Goal: Task Accomplishment & Management: Manage account settings

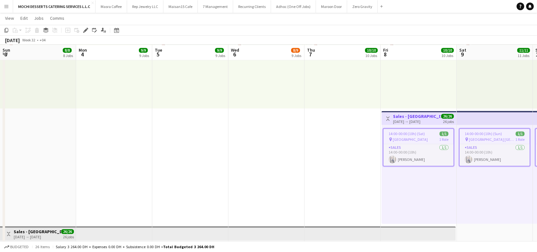
scroll to position [0, 154]
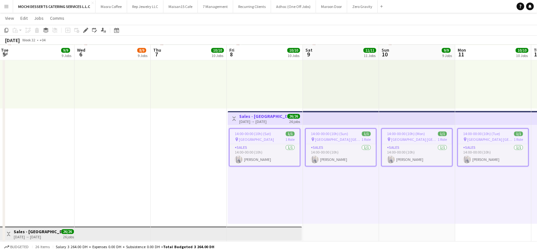
click at [346, 115] on app-top-bar at bounding box center [341, 118] width 76 height 14
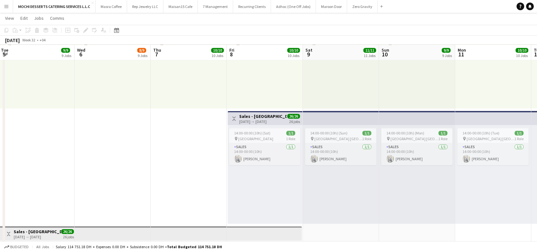
click at [347, 114] on app-top-bar at bounding box center [341, 118] width 76 height 14
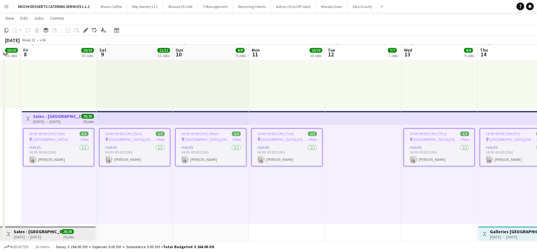
scroll to position [0, 206]
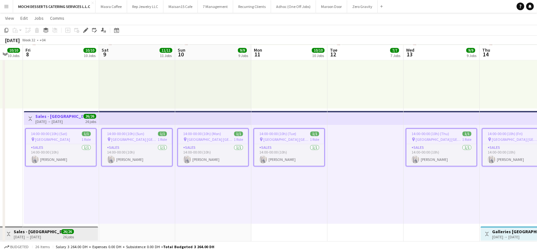
click at [56, 131] on span "14:00-00:00 (10h) (Sat)" at bounding box center [49, 133] width 36 height 5
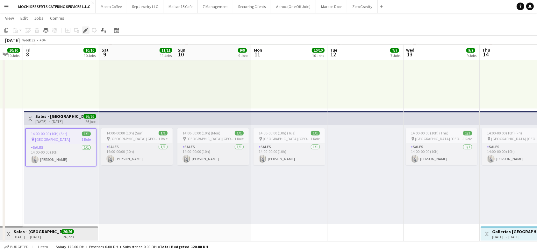
click at [83, 28] on icon "Edit" at bounding box center [85, 30] width 5 height 5
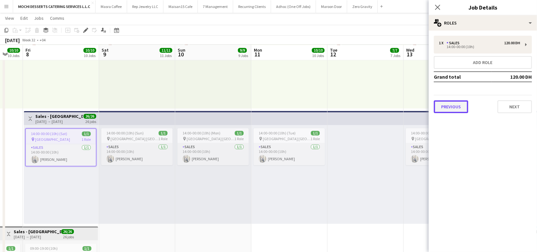
click at [444, 110] on button "Previous" at bounding box center [451, 106] width 34 height 13
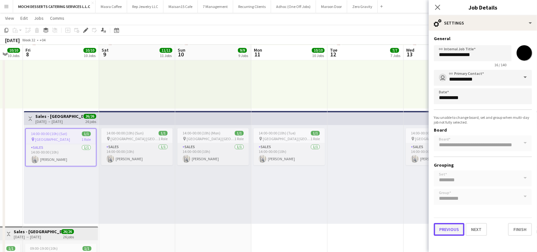
click at [447, 231] on button "Previous" at bounding box center [449, 229] width 31 height 13
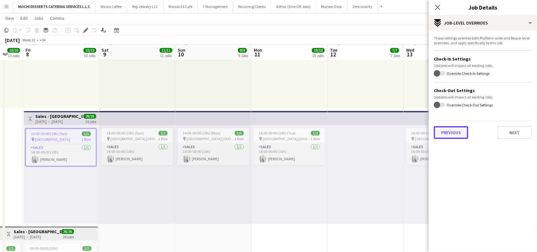
click at [449, 130] on button "Previous" at bounding box center [451, 132] width 34 height 13
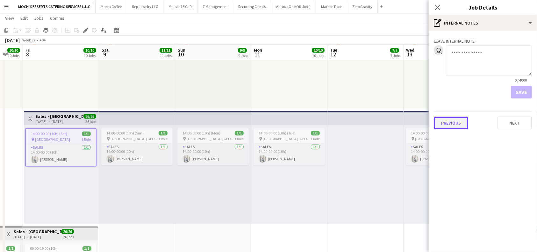
click at [443, 118] on button "Previous" at bounding box center [451, 123] width 34 height 13
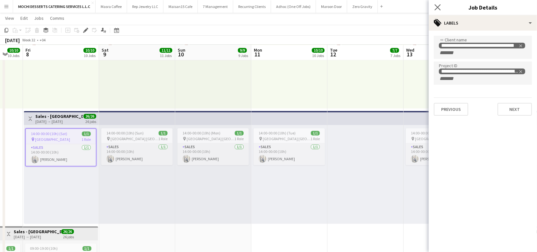
click at [437, 11] on app-icon "Close pop-in" at bounding box center [437, 7] width 9 height 9
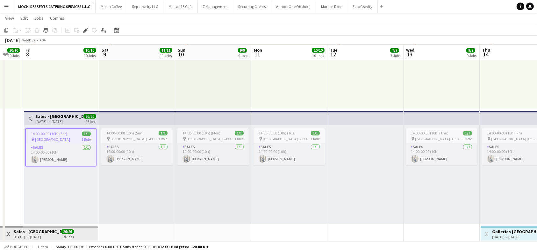
click at [437, 115] on app-top-bar at bounding box center [442, 118] width 76 height 14
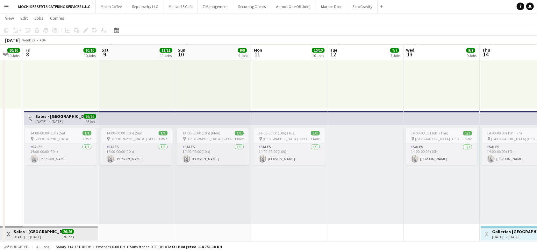
click at [438, 117] on app-top-bar at bounding box center [442, 118] width 76 height 14
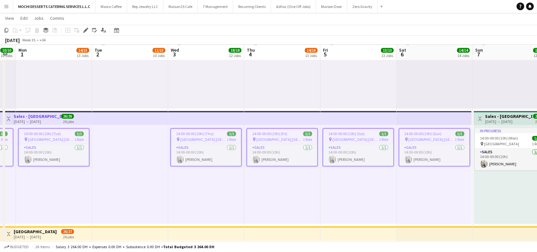
scroll to position [0, 246]
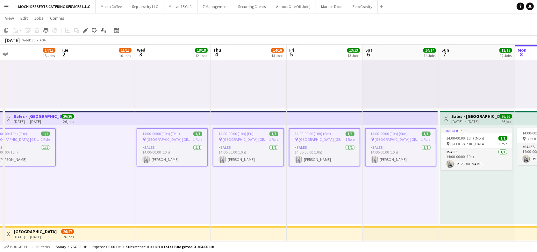
click at [115, 115] on app-top-bar at bounding box center [96, 118] width 76 height 14
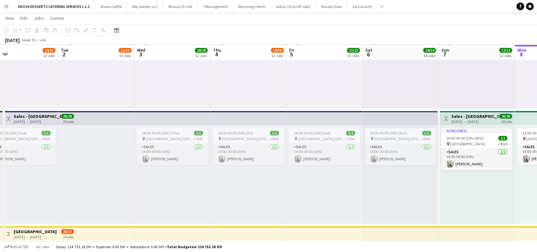
click at [115, 115] on app-top-bar at bounding box center [96, 118] width 76 height 14
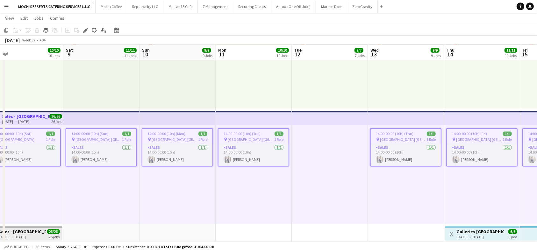
scroll to position [0, 180]
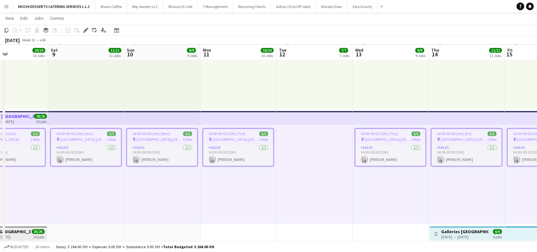
click at [304, 113] on app-top-bar at bounding box center [315, 118] width 76 height 14
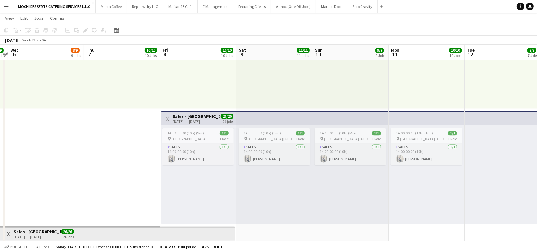
scroll to position [0, 273]
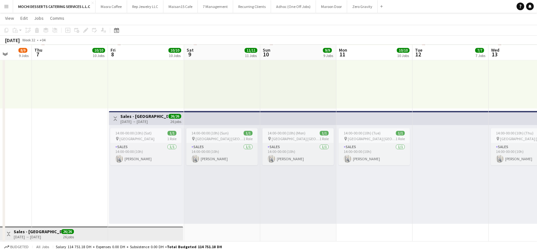
click at [431, 117] on app-top-bar at bounding box center [451, 118] width 76 height 14
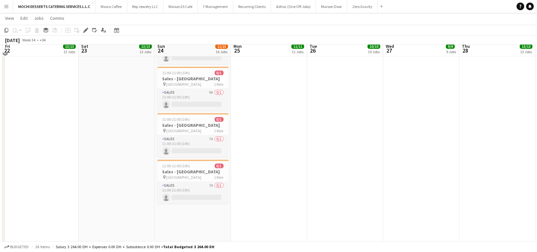
scroll to position [1572, 0]
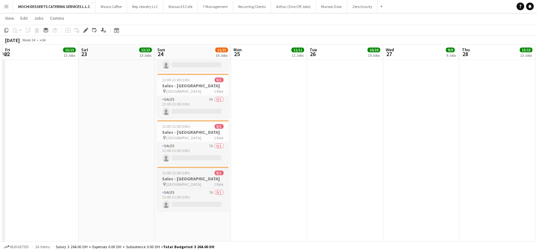
click at [199, 178] on h3 "Sales - Dubai Mall" at bounding box center [192, 179] width 71 height 6
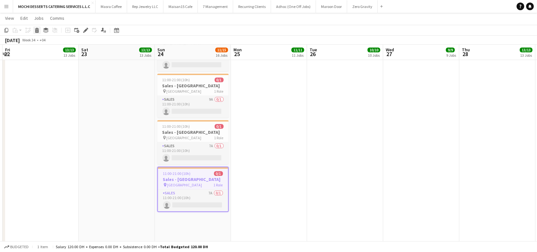
click at [38, 31] on icon "Delete" at bounding box center [36, 30] width 5 height 5
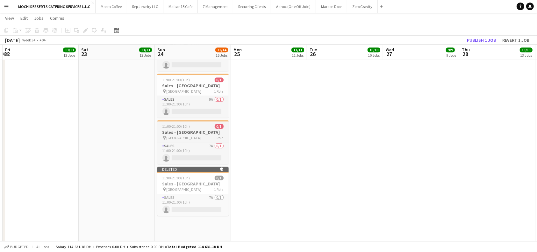
click at [188, 120] on div at bounding box center [192, 120] width 71 height 1
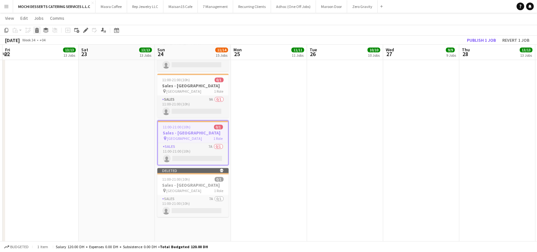
click at [34, 29] on icon "Delete" at bounding box center [36, 30] width 5 height 5
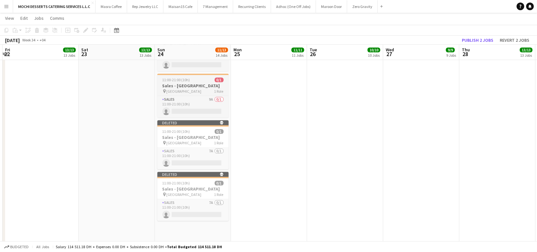
click at [187, 80] on span "11:00-21:00 (10h)" at bounding box center [177, 79] width 28 height 5
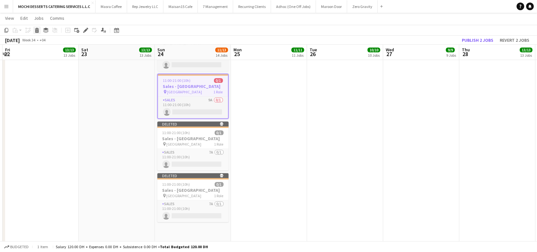
click at [38, 32] on icon at bounding box center [37, 31] width 4 height 3
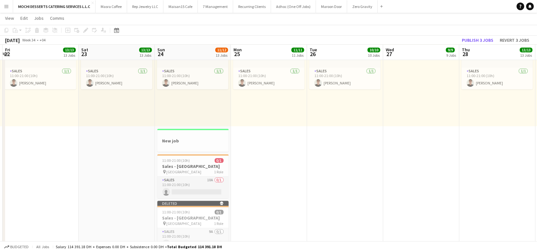
scroll to position [1444, 0]
click at [201, 167] on h3 "Sales - Dubai Mall" at bounding box center [192, 167] width 71 height 6
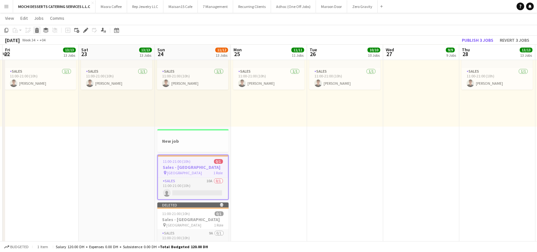
click at [38, 32] on icon at bounding box center [37, 31] width 4 height 3
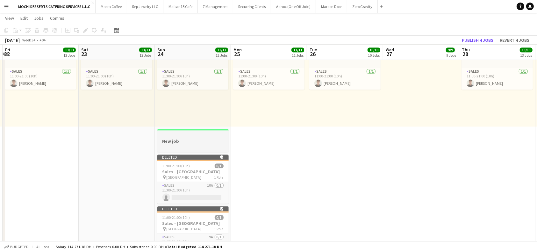
click at [194, 134] on div at bounding box center [192, 135] width 71 height 5
click at [35, 31] on icon at bounding box center [37, 31] width 4 height 3
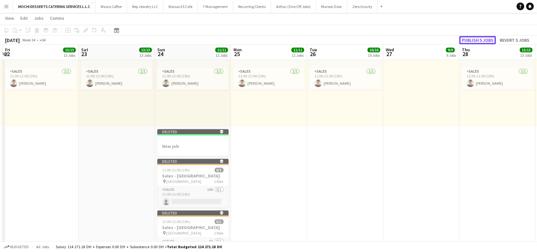
click at [483, 39] on button "Publish 5 jobs" at bounding box center [477, 40] width 37 height 8
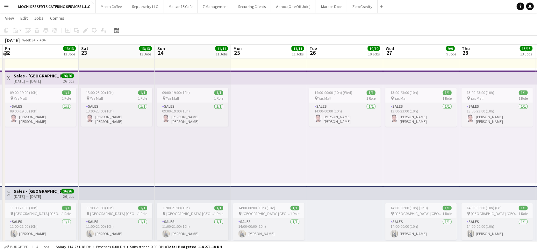
scroll to position [1155, 0]
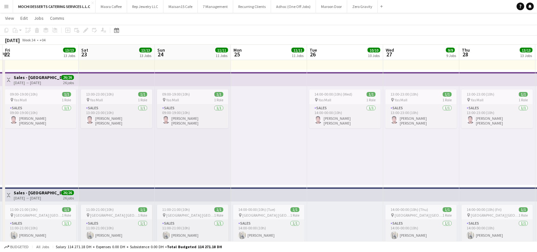
click at [197, 77] on app-top-bar at bounding box center [193, 79] width 76 height 14
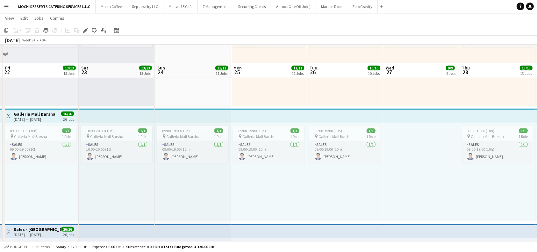
scroll to position [518, 0]
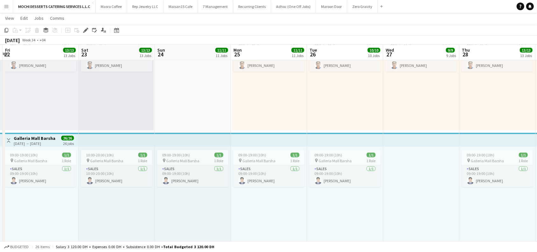
click at [109, 138] on app-top-bar at bounding box center [117, 140] width 76 height 14
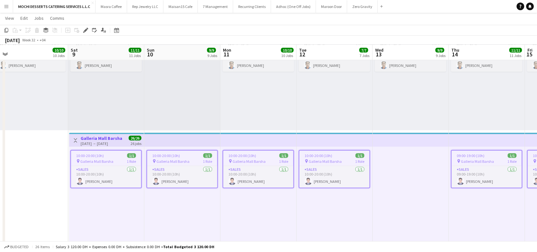
scroll to position [0, 239]
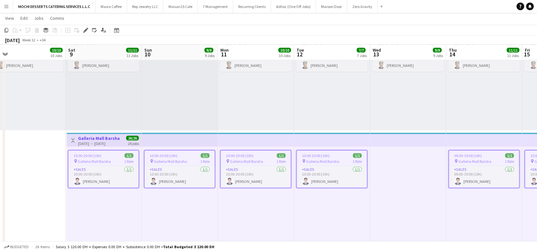
click at [97, 157] on span "10:00-20:00 (10h)" at bounding box center [88, 155] width 28 height 5
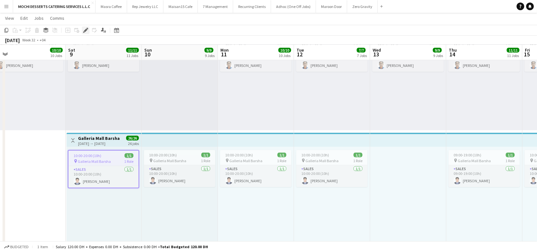
click at [87, 29] on icon at bounding box center [86, 31] width 4 height 4
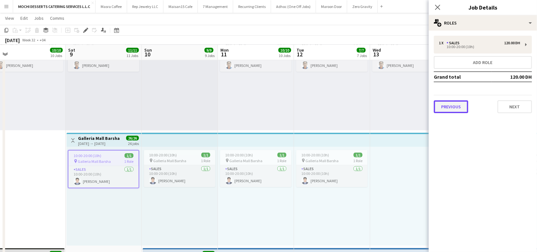
click at [454, 108] on button "Previous" at bounding box center [451, 106] width 34 height 13
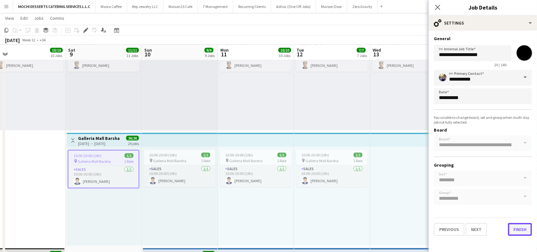
click at [525, 228] on button "Finish" at bounding box center [520, 229] width 24 height 13
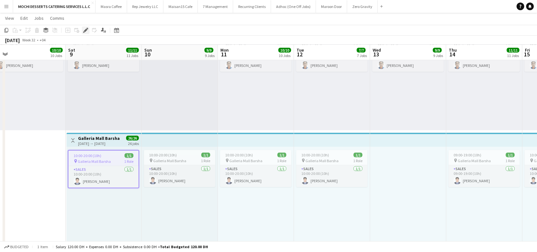
click at [84, 29] on icon "Edit" at bounding box center [85, 30] width 5 height 5
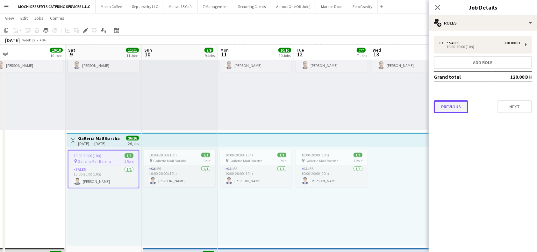
click at [457, 104] on button "Previous" at bounding box center [451, 106] width 34 height 13
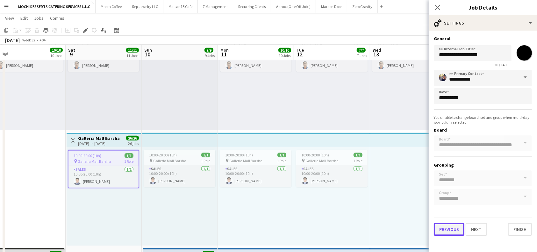
click at [445, 230] on button "Previous" at bounding box center [449, 229] width 31 height 13
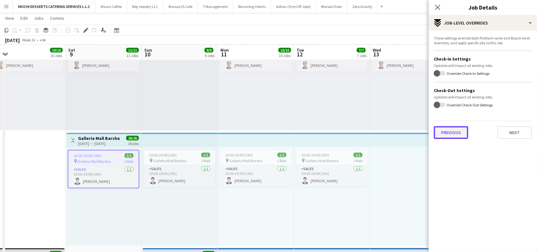
click at [454, 132] on button "Previous" at bounding box center [451, 132] width 34 height 13
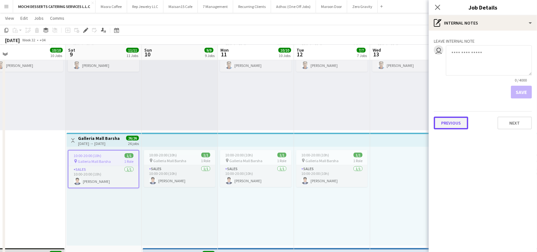
click at [447, 119] on button "Previous" at bounding box center [451, 123] width 34 height 13
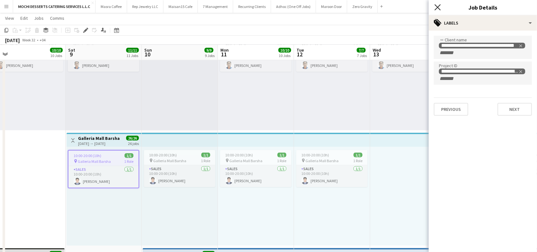
click at [439, 8] on icon "Close pop-in" at bounding box center [438, 7] width 6 height 6
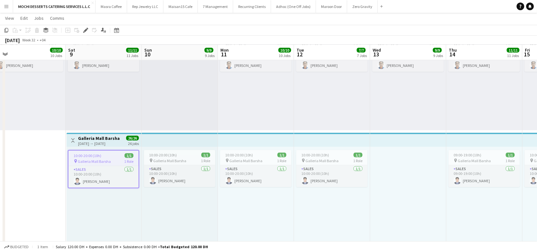
click at [191, 135] on app-top-bar at bounding box center [180, 140] width 76 height 14
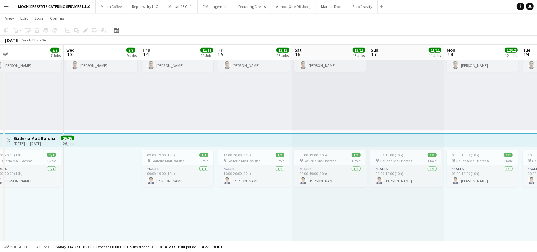
scroll to position [0, 181]
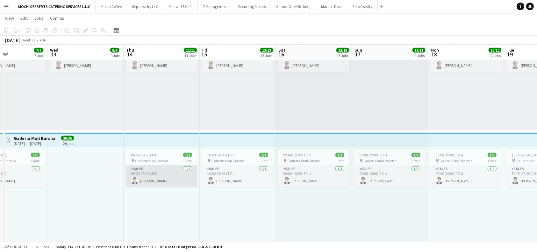
click at [161, 178] on app-card-role "Sales 1/1 09:00-19:00 (10h) Johnjay Mendoza" at bounding box center [161, 176] width 71 height 22
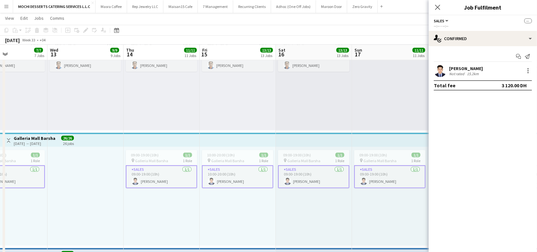
drag, startPoint x: 493, startPoint y: 69, endPoint x: 450, endPoint y: 67, distance: 43.4
click at [450, 67] on div "Johnjay Mendoza Not rated 15.2km" at bounding box center [483, 70] width 108 height 13
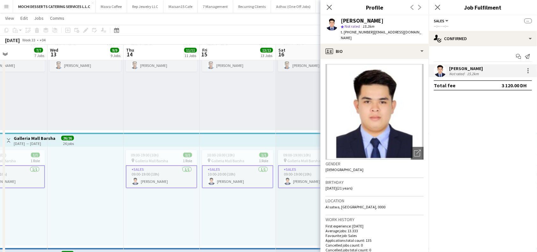
drag, startPoint x: 386, startPoint y: 17, endPoint x: 341, endPoint y: 18, distance: 45.2
click at [341, 18] on div "Johnjay Mendoza" at bounding box center [382, 21] width 83 height 6
copy div "Johnjay Mendoza"
click at [331, 7] on icon "Close pop-in" at bounding box center [329, 7] width 6 height 6
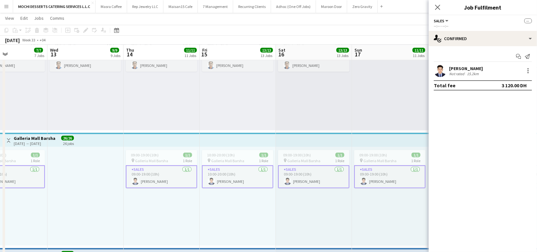
click at [238, 174] on app-card-role "Sales 1/1 10:00-20:00 (10h) Johnjay Mendoza" at bounding box center [237, 176] width 71 height 23
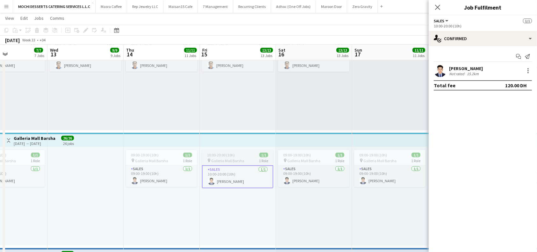
click at [227, 159] on span "Galleria Mall Barsha" at bounding box center [227, 160] width 33 height 5
click at [84, 28] on icon "Edit" at bounding box center [85, 30] width 5 height 5
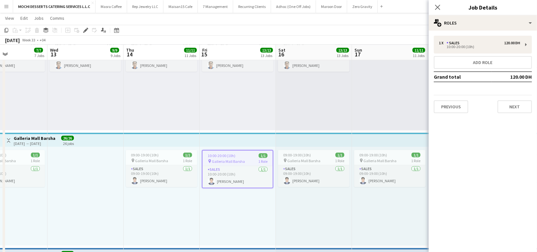
click at [464, 100] on div "Previous Next" at bounding box center [483, 104] width 98 height 18
click at [456, 108] on button "Previous" at bounding box center [451, 106] width 34 height 13
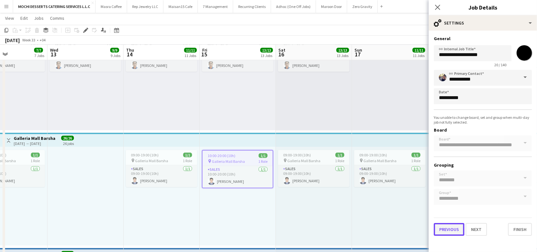
click at [459, 229] on button "Previous" at bounding box center [449, 229] width 31 height 13
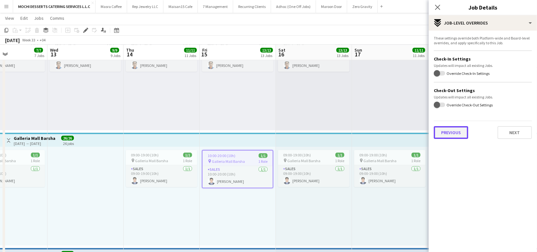
click at [456, 134] on button "Previous" at bounding box center [451, 132] width 34 height 13
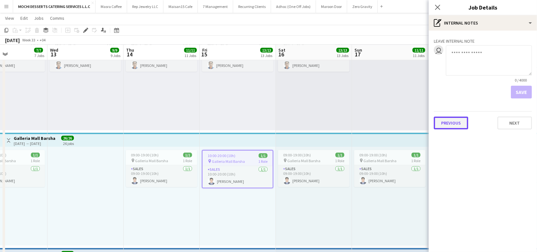
click at [460, 122] on button "Previous" at bounding box center [451, 123] width 34 height 13
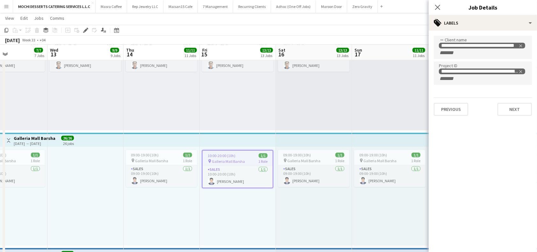
click at [495, 150] on mat-expansion-panel "**********" at bounding box center [483, 141] width 108 height 221
click at [439, 3] on app-icon "Close pop-in" at bounding box center [437, 7] width 9 height 9
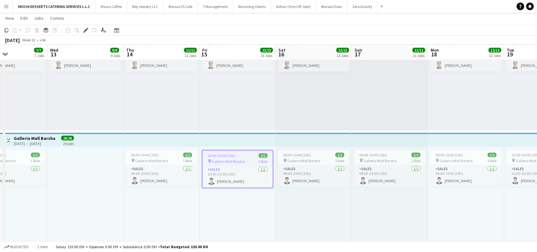
click at [113, 141] on app-top-bar at bounding box center [85, 140] width 76 height 14
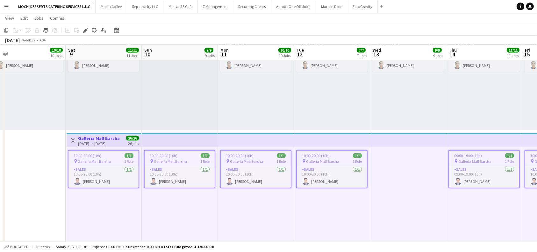
scroll to position [0, 180]
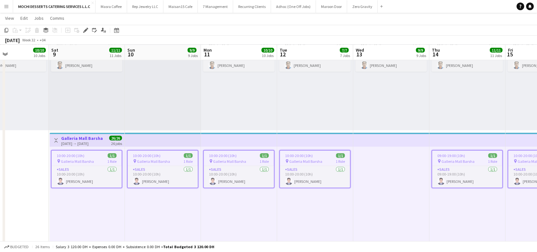
click at [410, 88] on div "14:00-00:00 (10h) (Thu) 1/1 pin Duba Mall 1 Role Sales 1/1 14:00-00:00 (10h) Ro…" at bounding box center [391, 81] width 76 height 99
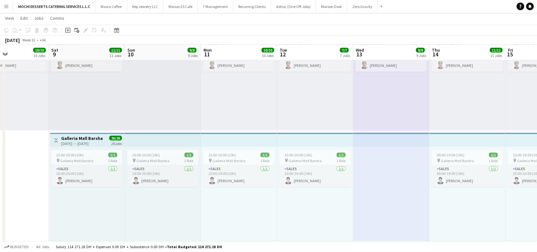
click at [392, 139] on app-top-bar at bounding box center [391, 140] width 76 height 14
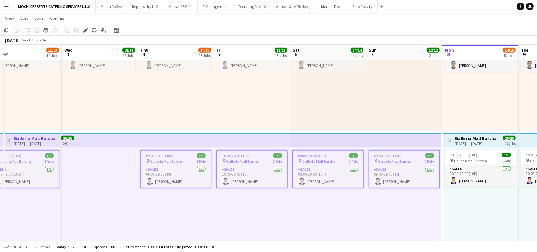
scroll to position [0, 255]
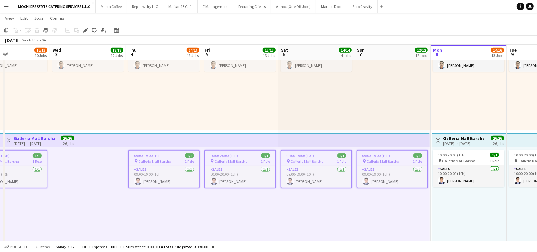
click at [334, 220] on div "09:00-19:00 (10h) 1/1 pin Galleria Mall Barsha 1 Role Sales 1/1 09:00-19:00 (10…" at bounding box center [316, 196] width 76 height 99
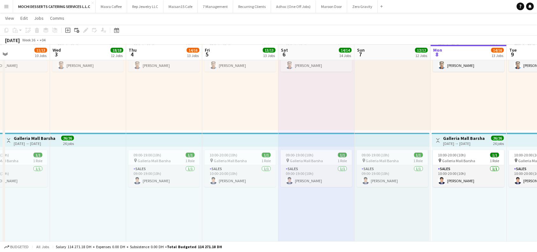
drag, startPoint x: 425, startPoint y: 218, endPoint x: 445, endPoint y: 219, distance: 19.8
click at [426, 218] on div "09:00-19:00 (10h) 1/1 pin Galleria Mall Barsha 1 Role Sales 1/1 09:00-19:00 (10…" at bounding box center [392, 196] width 75 height 99
click at [354, 141] on app-top-bar at bounding box center [317, 140] width 76 height 14
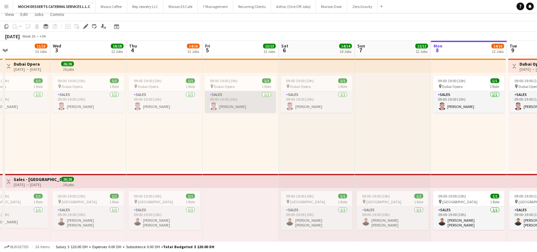
scroll to position [8, 0]
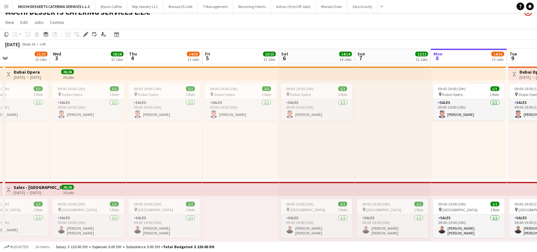
click at [365, 71] on app-top-bar at bounding box center [393, 74] width 76 height 14
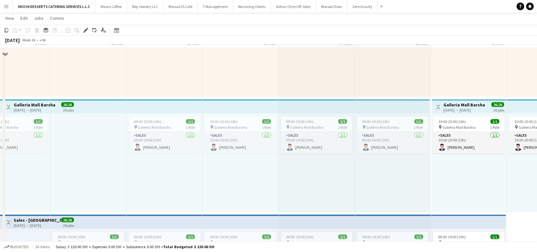
scroll to position [552, 0]
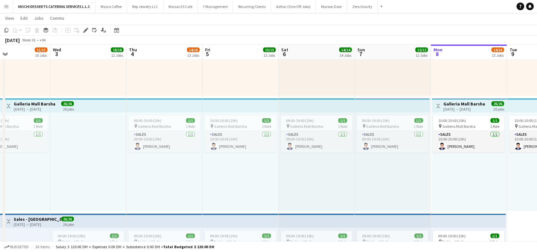
click at [110, 105] on app-top-bar at bounding box center [88, 105] width 76 height 14
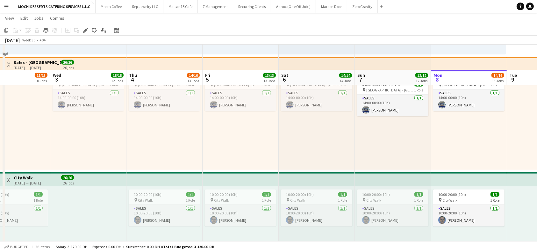
scroll to position [849, 0]
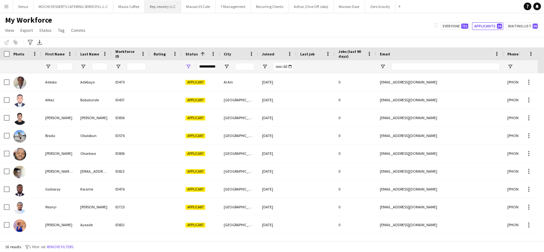
scroll to position [124, 0]
